Goal: Contribute content

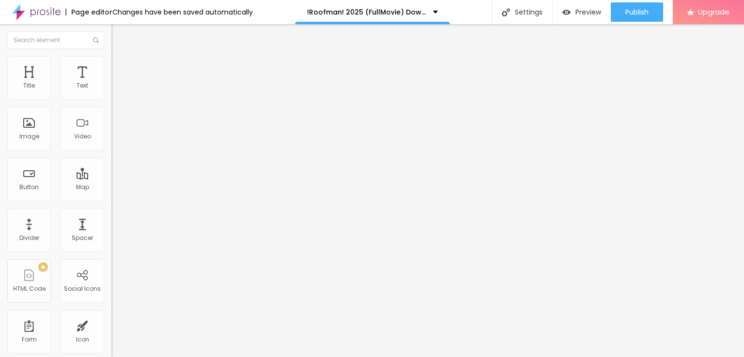
click at [111, 83] on span "Add image" at bounding box center [131, 79] width 40 height 8
click at [111, 91] on input "Click me" at bounding box center [169, 86] width 116 height 10
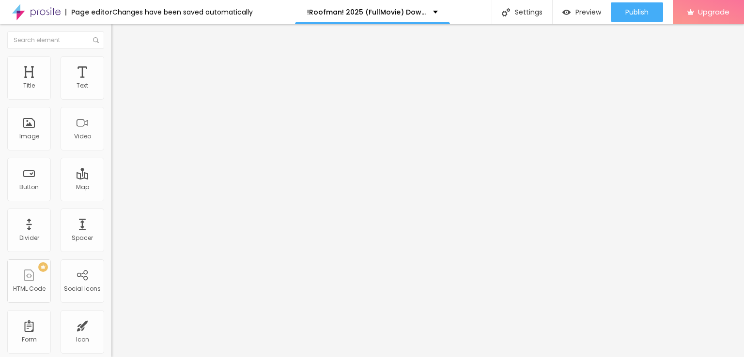
paste input "LICK HERE ▶️ Roofman [2025] ]"
type input "CLICK HERE ▶️ Roofman [2025] ]"
click at [111, 116] on img at bounding box center [114, 112] width 7 height 7
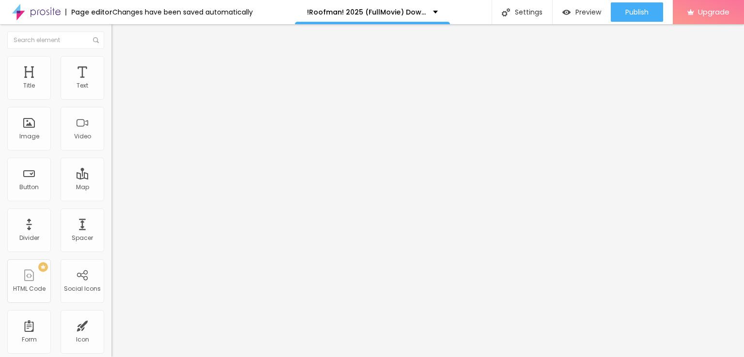
click at [111, 198] on input "https://" at bounding box center [169, 195] width 116 height 10
paste input "[DOMAIN_NAME]/en/movie/1242419/pro"
type input "[URL][DOMAIN_NAME]"
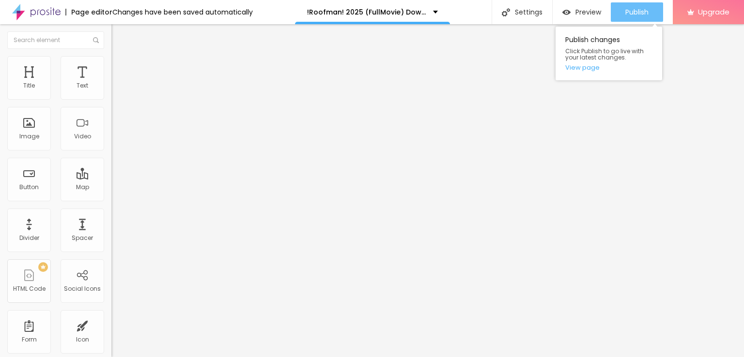
click at [626, 15] on span "Publish" at bounding box center [636, 12] width 23 height 8
click at [586, 68] on link "View page" at bounding box center [608, 67] width 87 height 6
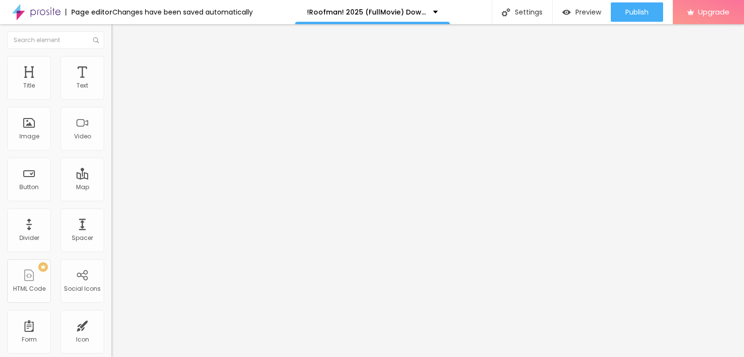
click at [37, 12] on img at bounding box center [36, 12] width 48 height 24
